Goal: Communication & Community: Answer question/provide support

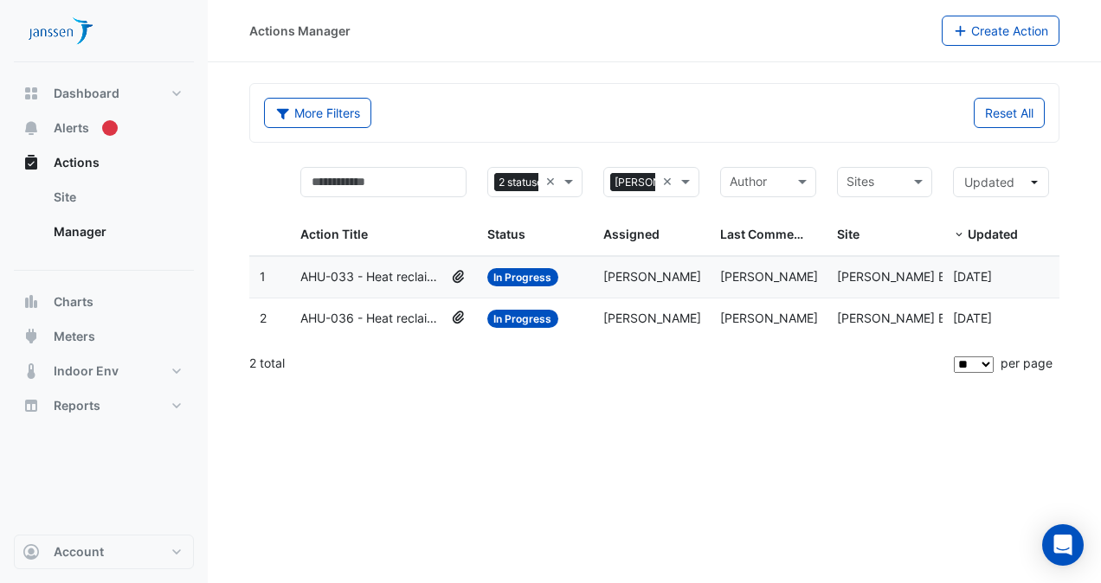
click at [519, 316] on span "In Progress" at bounding box center [523, 319] width 72 height 18
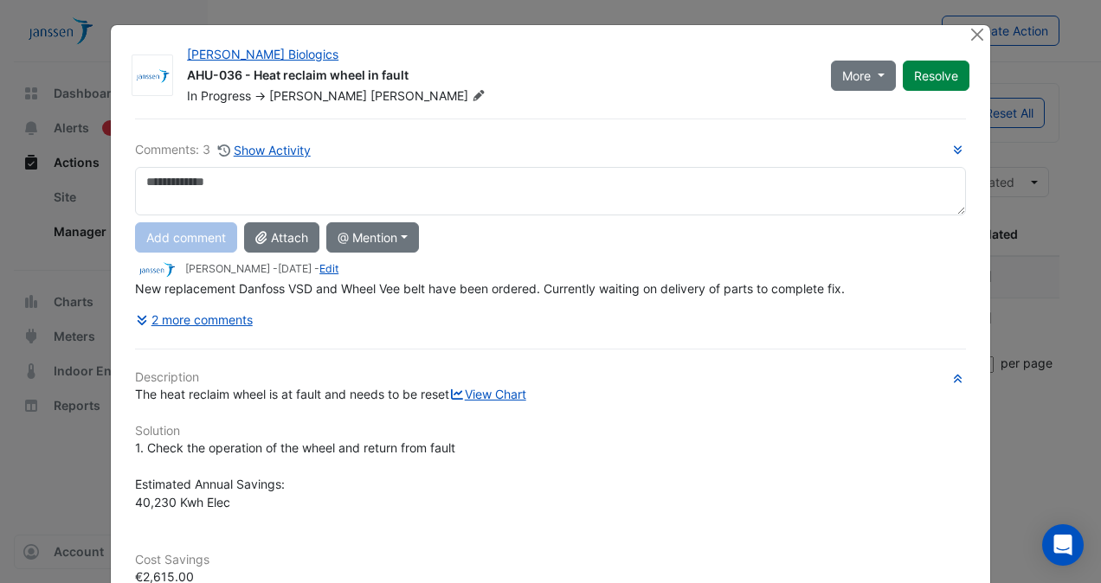
click at [519, 316] on div "Comments: 3 Show Activity Add comment Attach @ Mention CIM BACER Notifications …" at bounding box center [551, 520] width 852 height 802
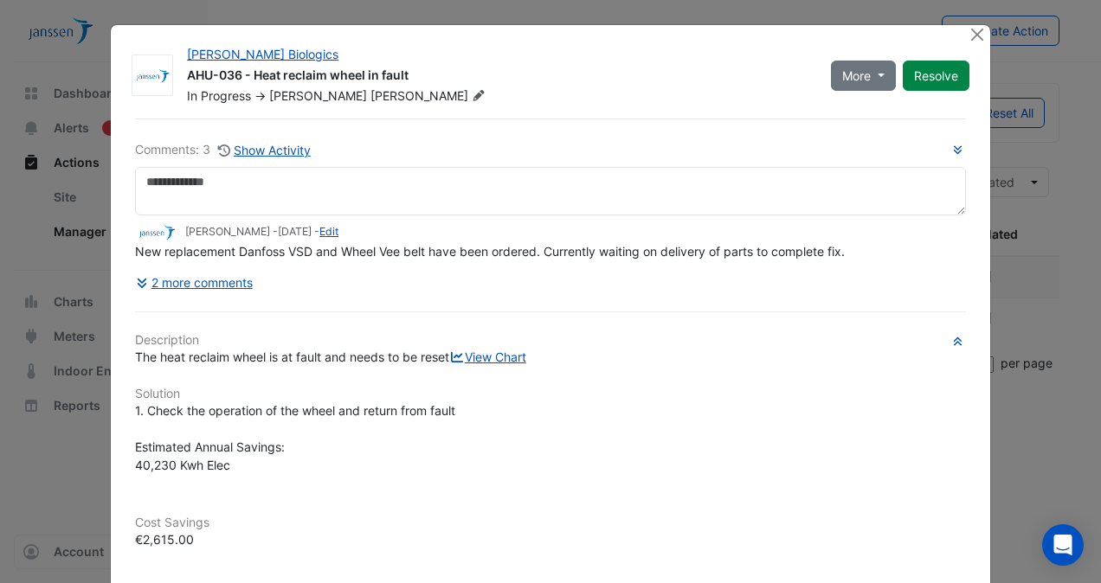
click at [519, 316] on div "Comments: 3 Show Activity [GEOGRAPHIC_DATA][PERSON_NAME] - [DATE] - Edit New re…" at bounding box center [551, 501] width 852 height 764
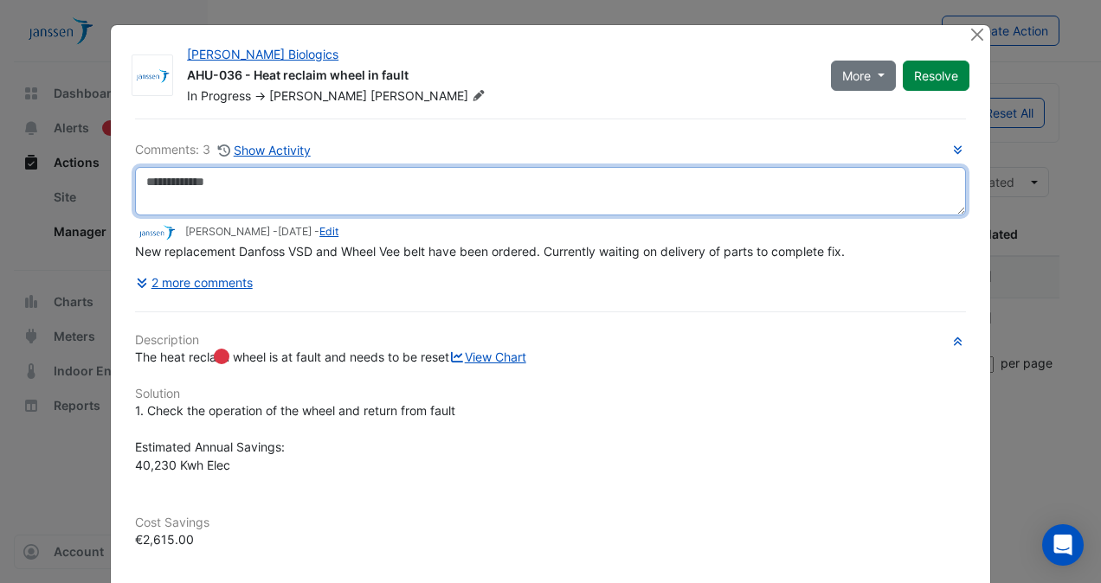
click at [159, 185] on textarea at bounding box center [550, 191] width 831 height 48
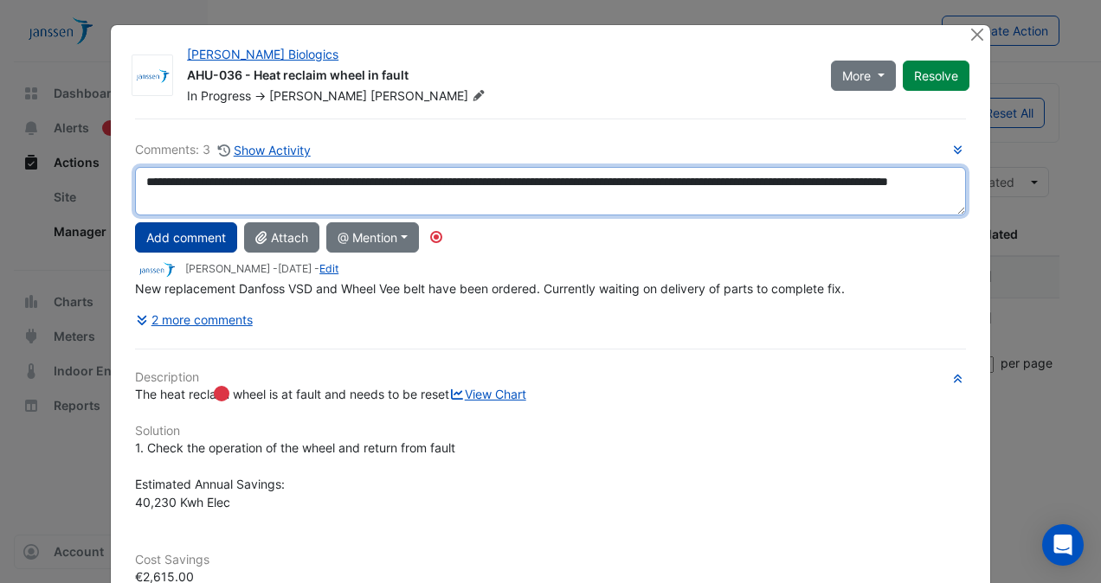
type textarea "**********"
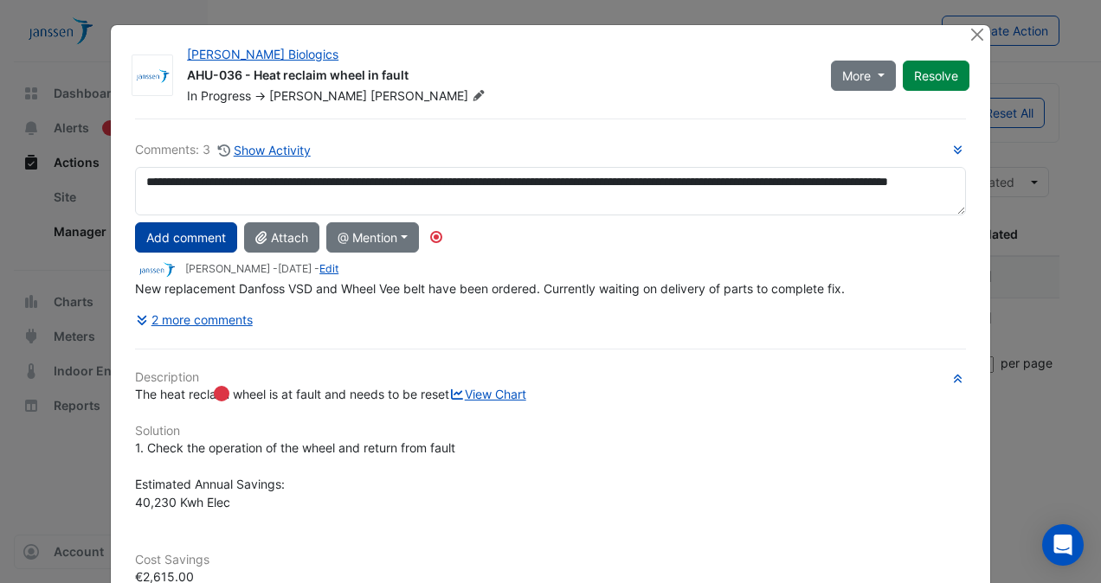
click at [195, 243] on button "Add comment" at bounding box center [186, 237] width 102 height 30
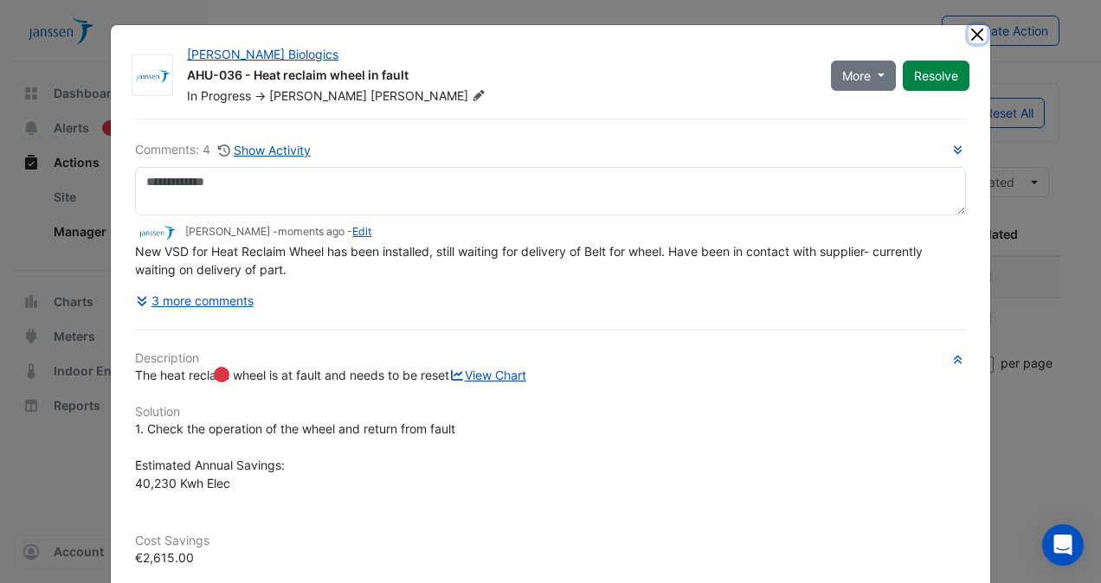
click at [972, 28] on button "Close" at bounding box center [978, 34] width 18 height 18
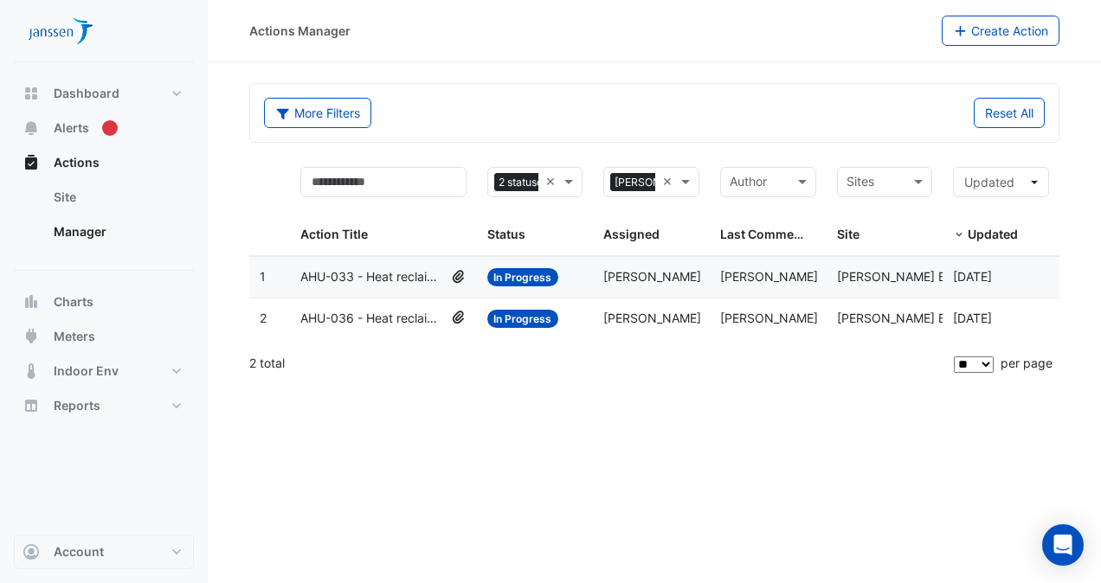
click at [987, 231] on span "Updated" at bounding box center [993, 234] width 50 height 15
click at [511, 275] on span "In Progress" at bounding box center [523, 277] width 72 height 18
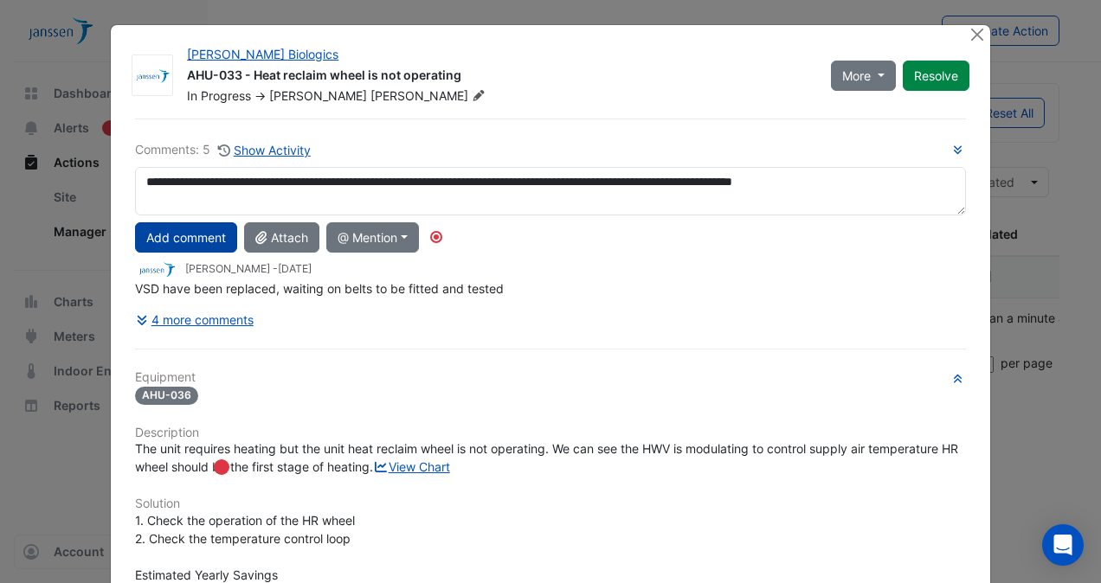
type textarea "**********"
click at [176, 246] on button "Add comment" at bounding box center [186, 237] width 102 height 30
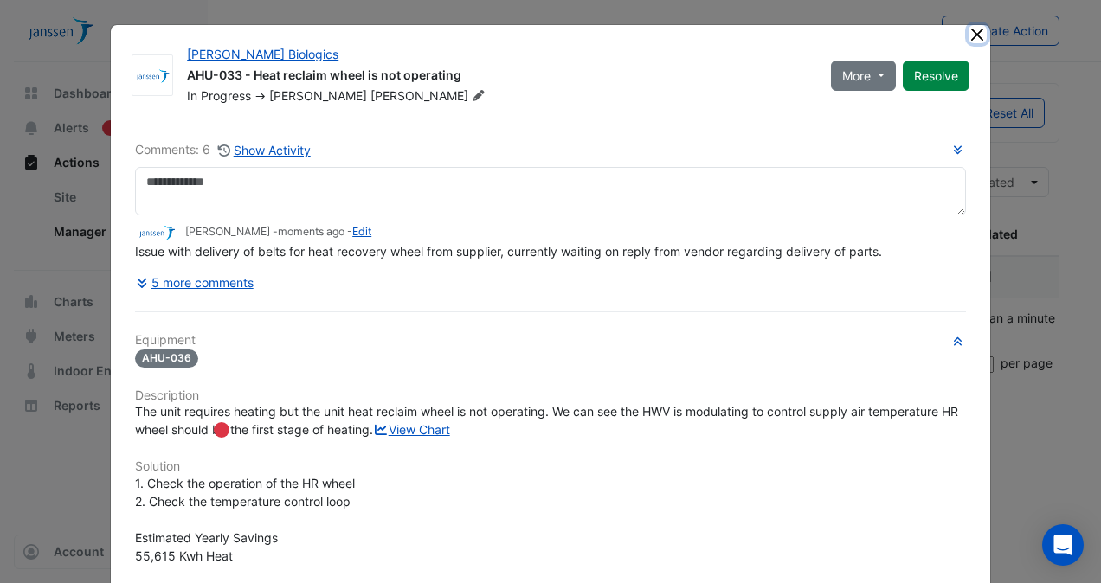
click at [969, 31] on button "Close" at bounding box center [978, 34] width 18 height 18
